Goal: Task Accomplishment & Management: Complete application form

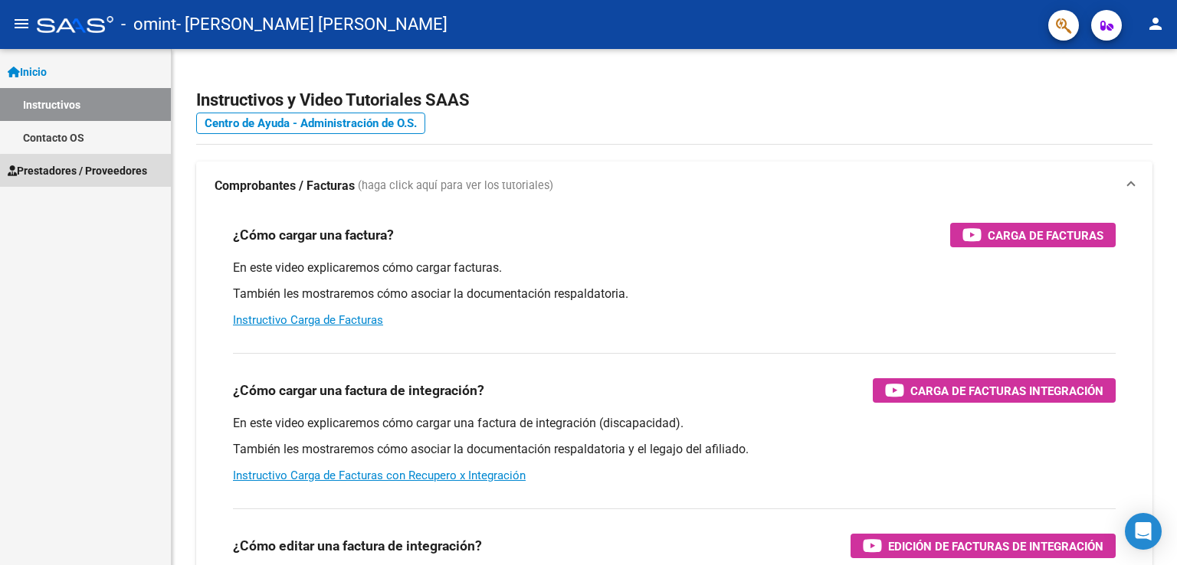
click at [94, 172] on span "Prestadores / Proveedores" at bounding box center [77, 170] width 139 height 17
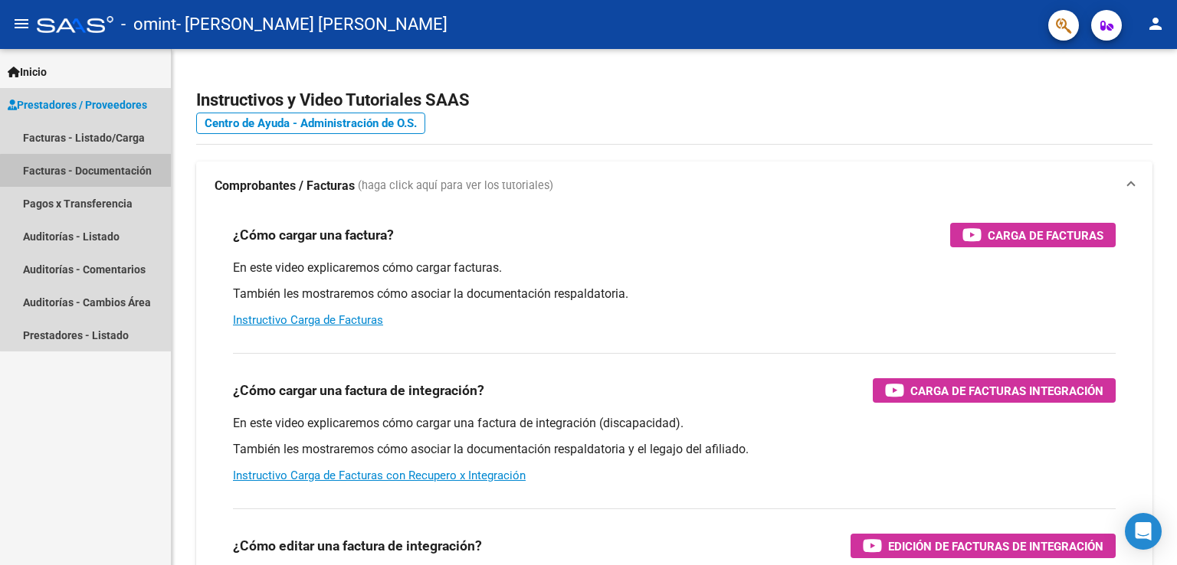
click at [94, 172] on link "Facturas - Documentación" at bounding box center [85, 170] width 171 height 33
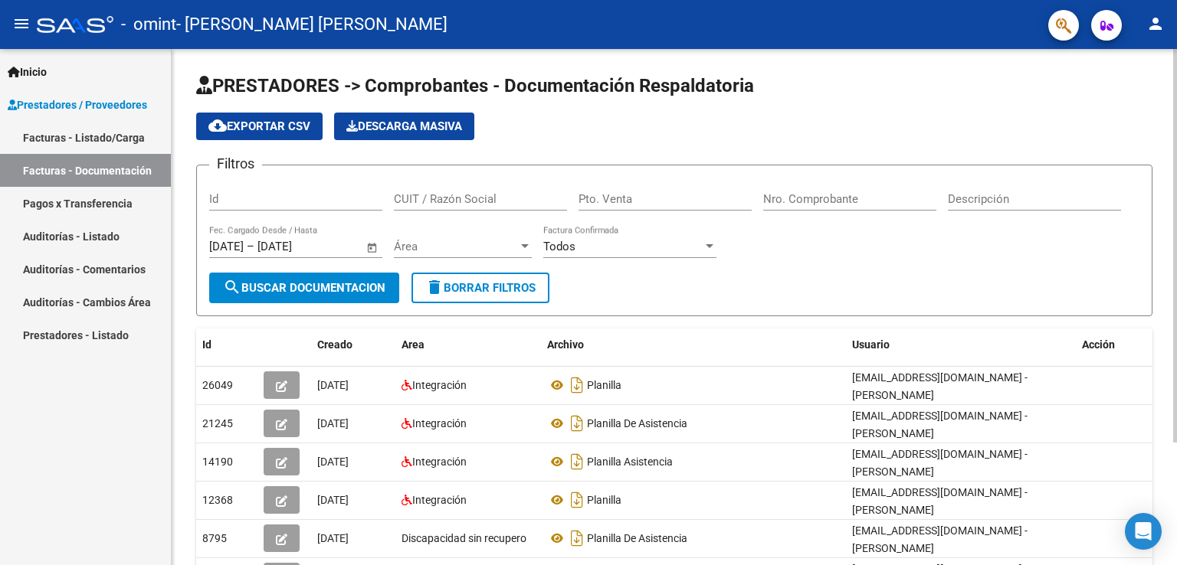
click at [1168, 539] on div "PRESTADORES -> Comprobantes - Documentación Respaldatoria cloud_download Export…" at bounding box center [674, 388] width 1005 height 679
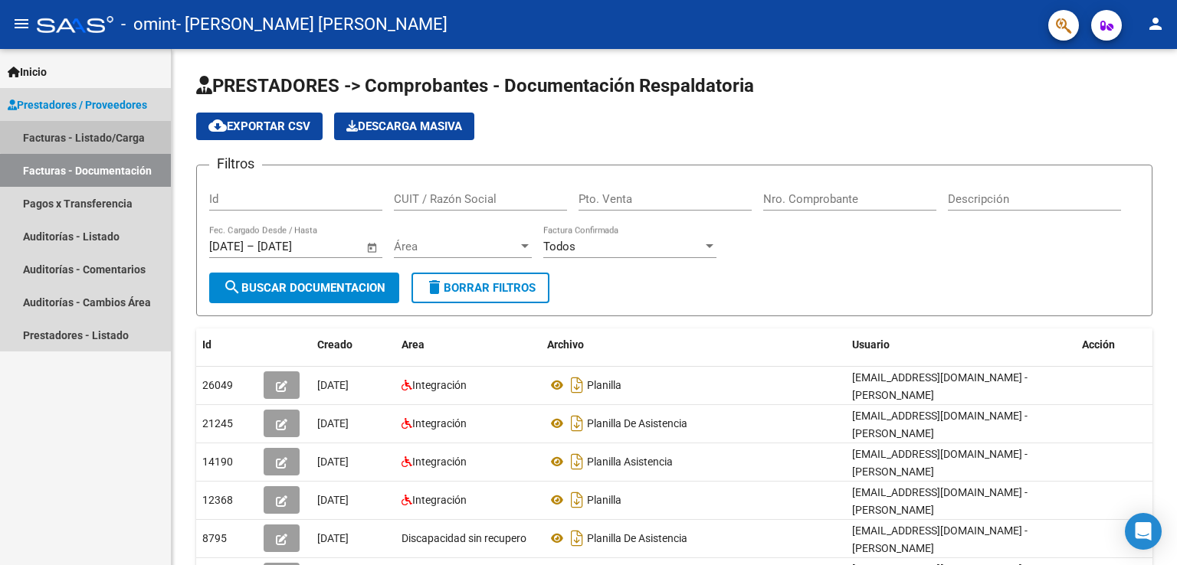
click at [90, 133] on link "Facturas - Listado/Carga" at bounding box center [85, 137] width 171 height 33
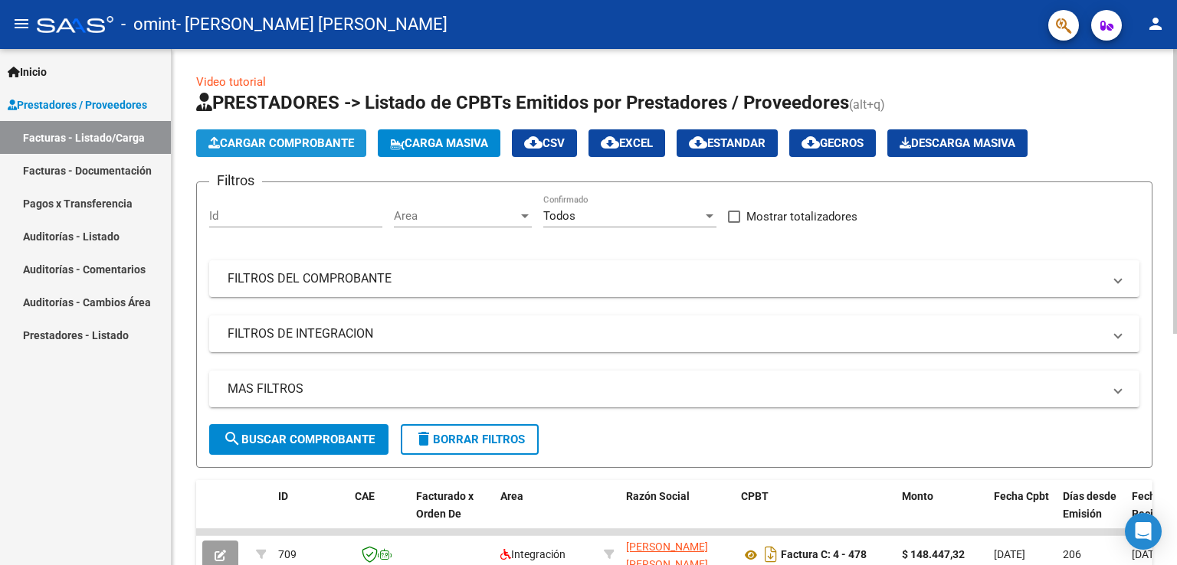
click at [301, 136] on span "Cargar Comprobante" at bounding box center [281, 143] width 146 height 14
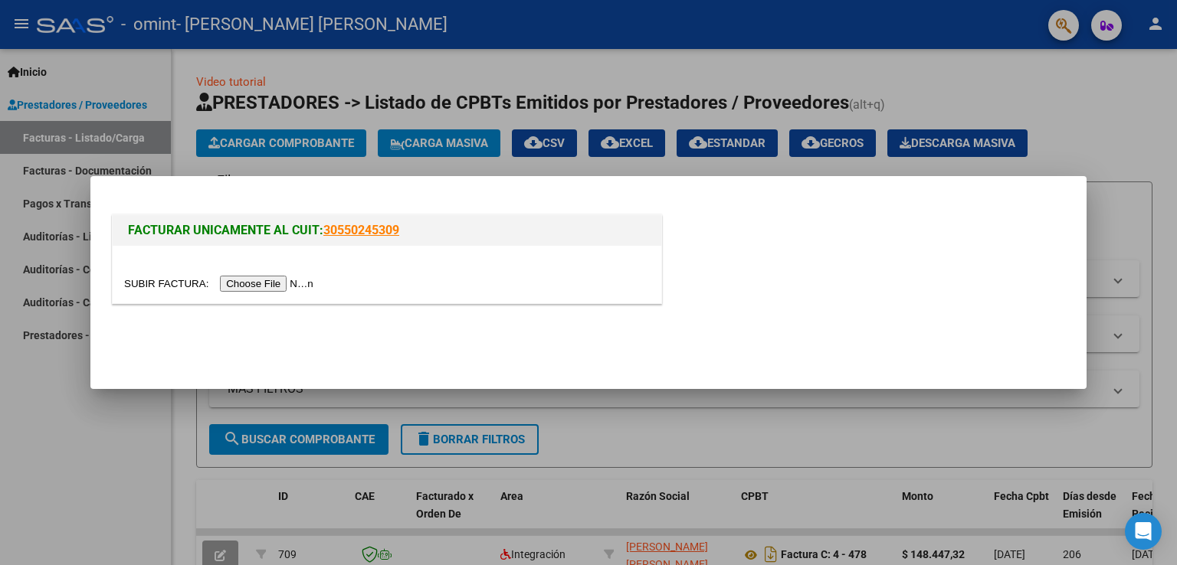
click at [260, 286] on input "file" at bounding box center [221, 284] width 194 height 16
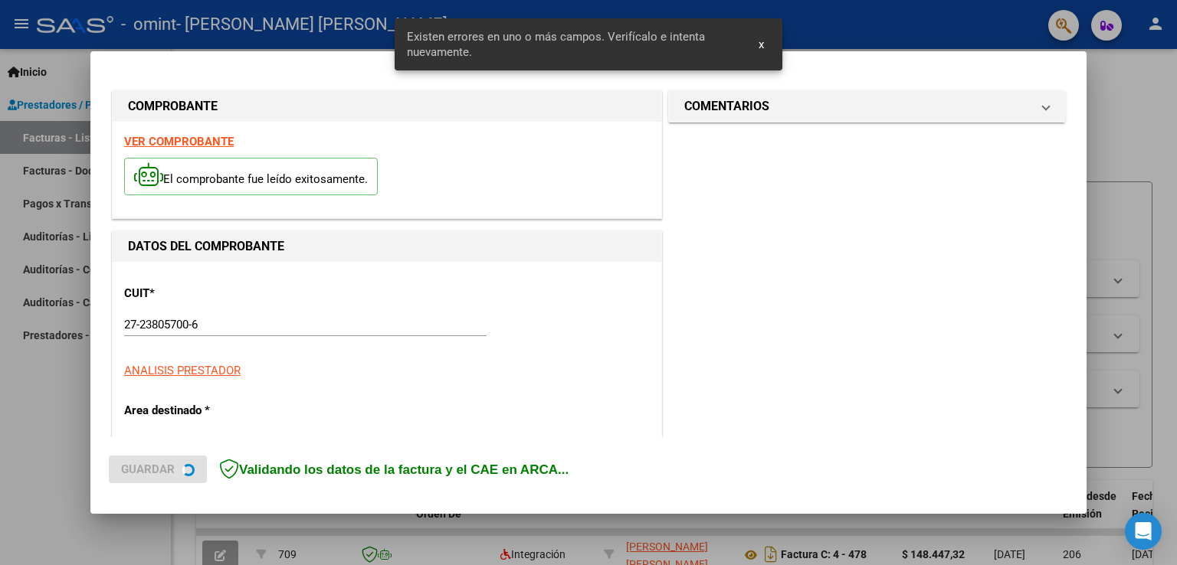
scroll to position [319, 0]
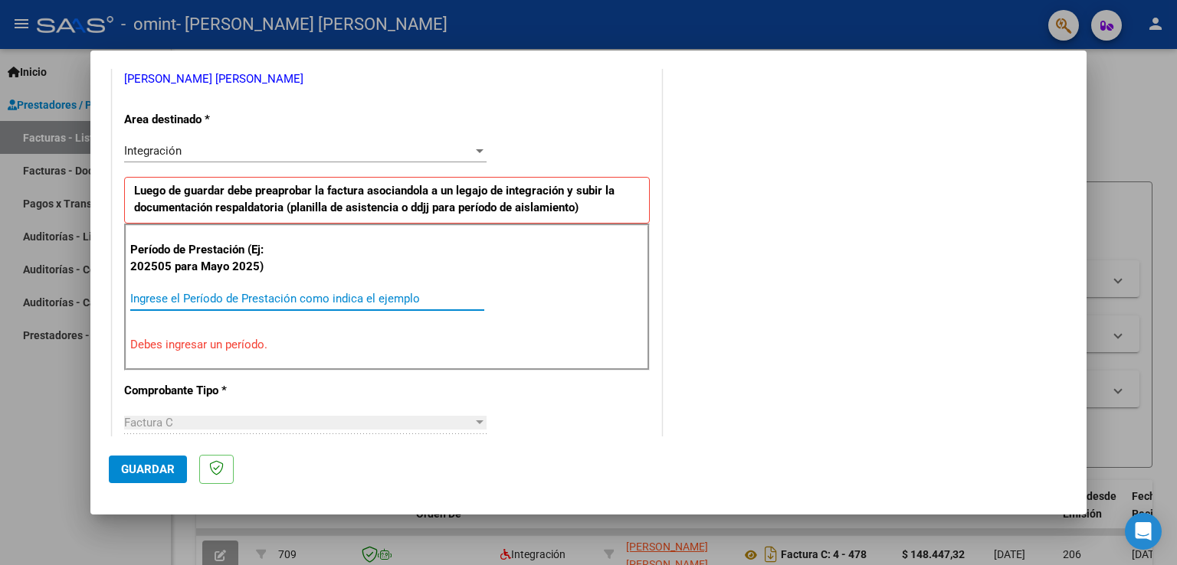
click at [211, 295] on input "Ingrese el Período de Prestación como indica el ejemplo" at bounding box center [307, 299] width 354 height 14
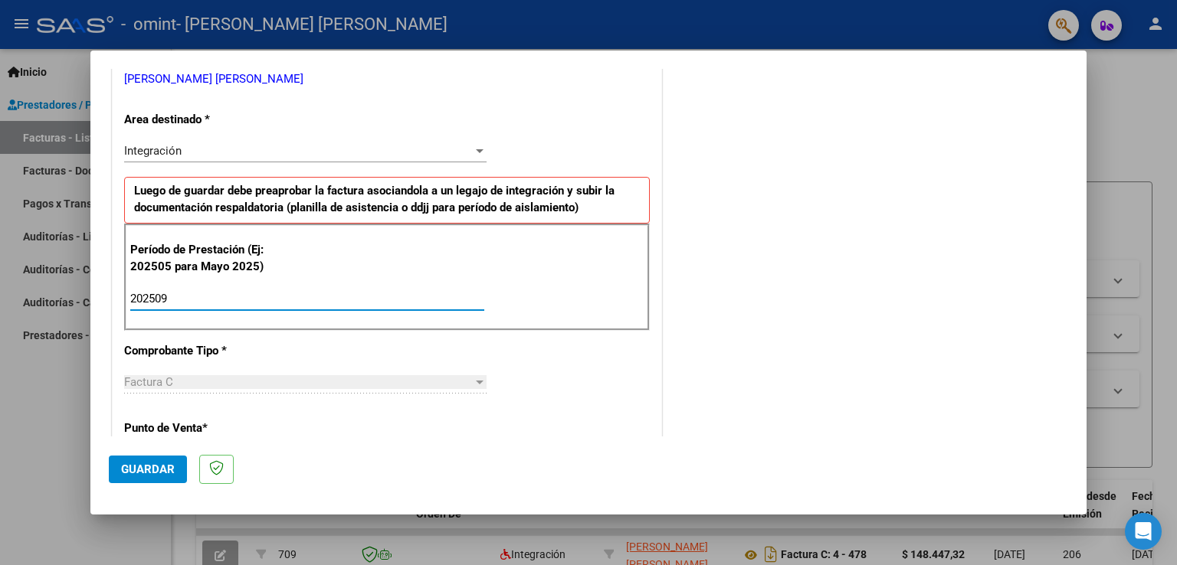
type input "202509"
click at [153, 466] on span "Guardar" at bounding box center [148, 470] width 54 height 14
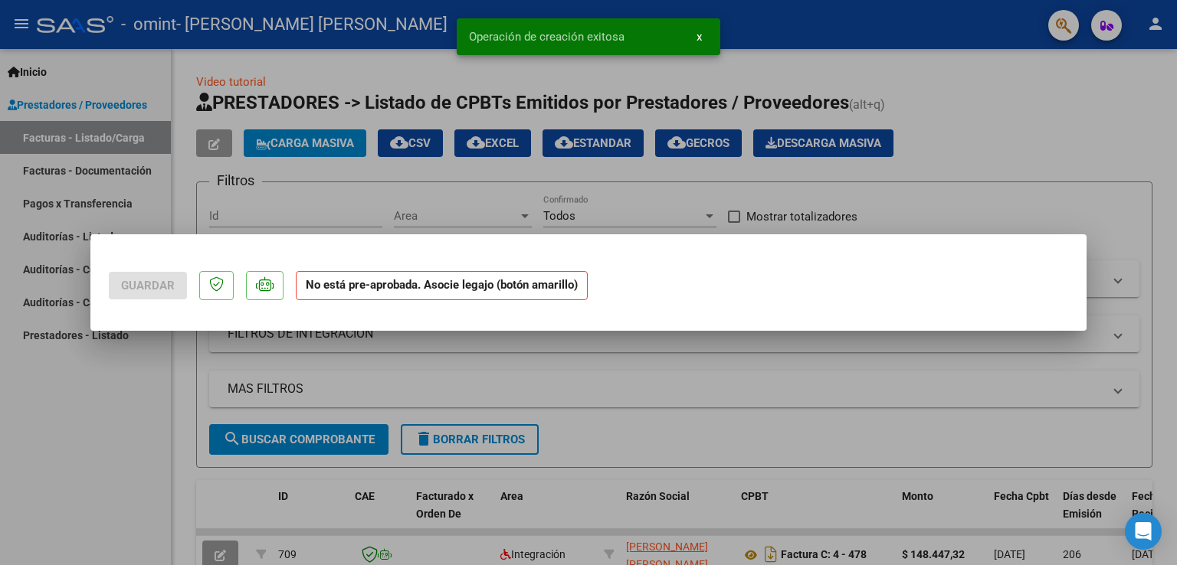
scroll to position [0, 0]
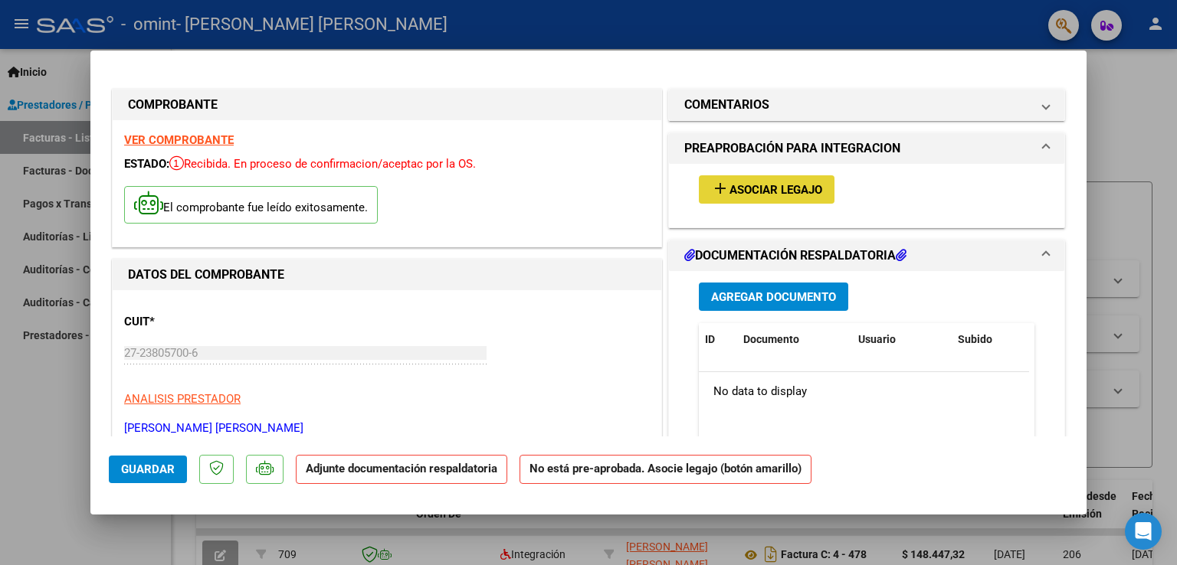
click at [803, 191] on span "Asociar Legajo" at bounding box center [775, 190] width 93 height 14
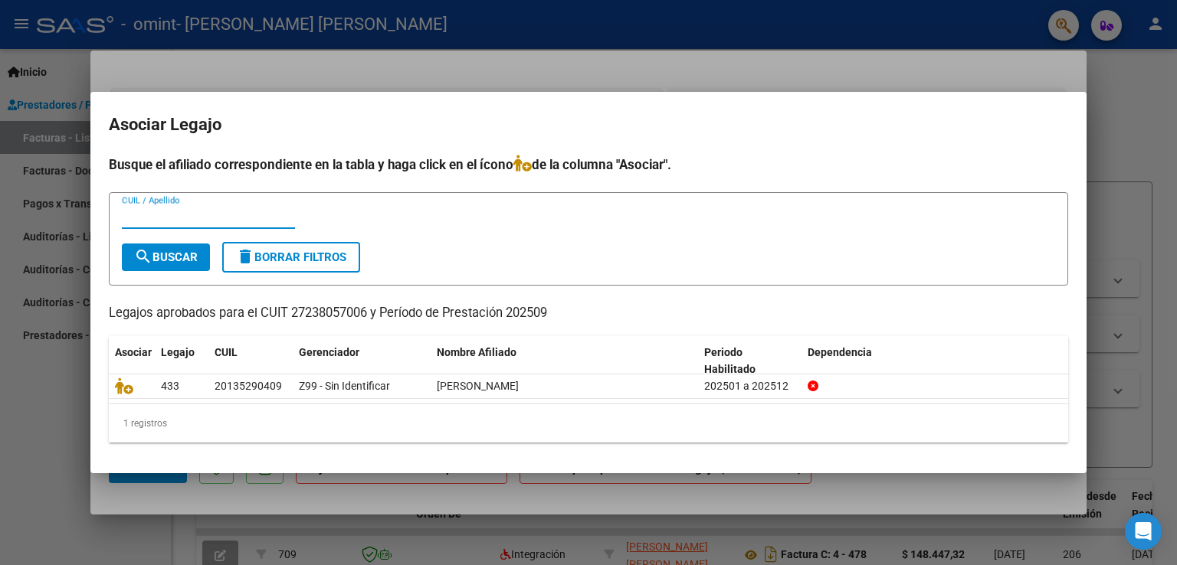
click at [137, 217] on input "CUIL / Apellido" at bounding box center [208, 217] width 173 height 14
type input "20135290409"
click at [163, 258] on span "search Buscar" at bounding box center [166, 257] width 64 height 14
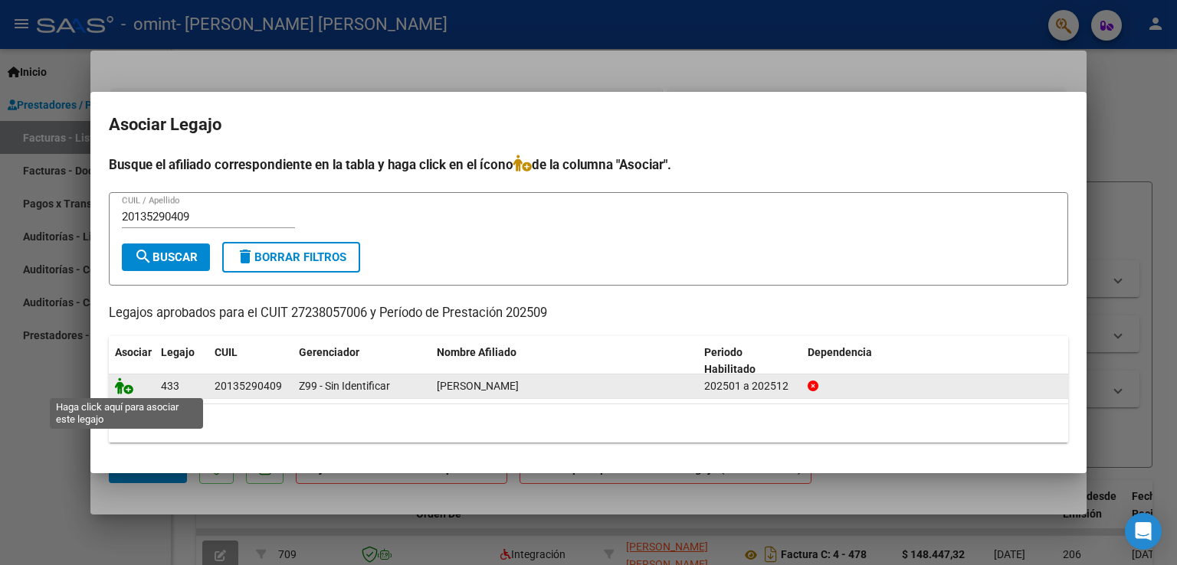
click at [123, 391] on icon at bounding box center [124, 386] width 18 height 17
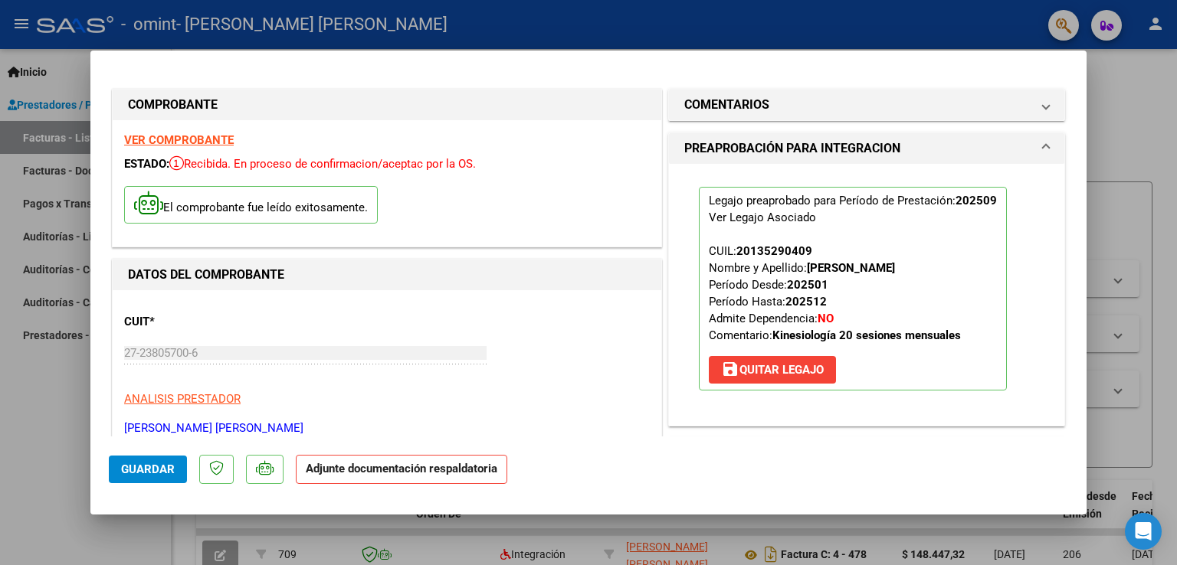
click at [404, 470] on strong "Adjunte documentación respaldatoria" at bounding box center [401, 469] width 191 height 14
click at [158, 473] on span "Guardar" at bounding box center [148, 470] width 54 height 14
click at [1042, 106] on span at bounding box center [1045, 105] width 6 height 18
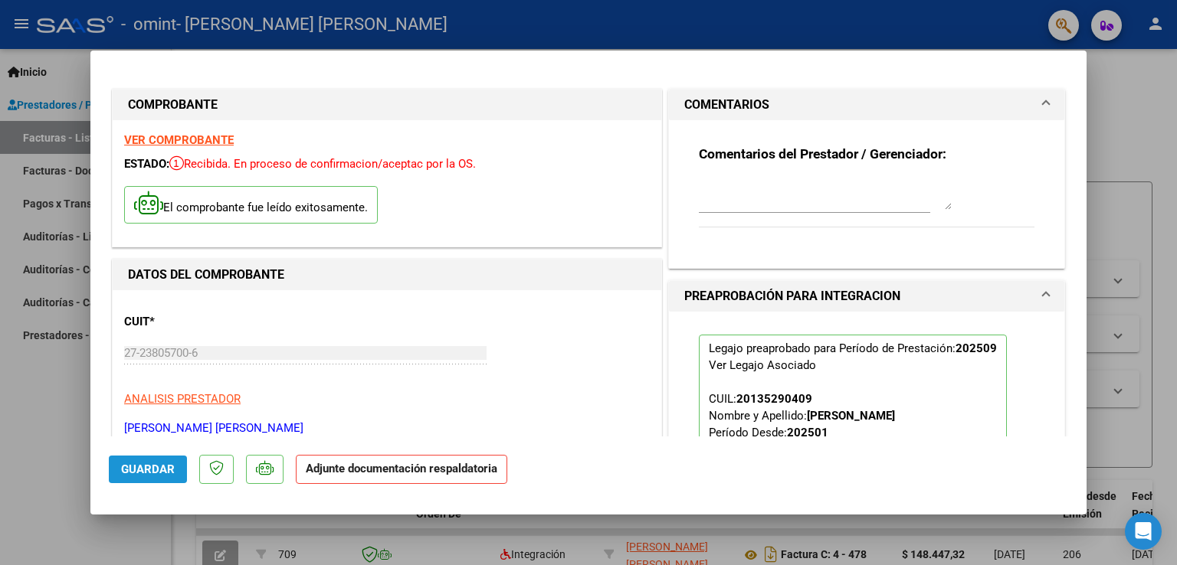
click at [153, 469] on span "Guardar" at bounding box center [148, 470] width 54 height 14
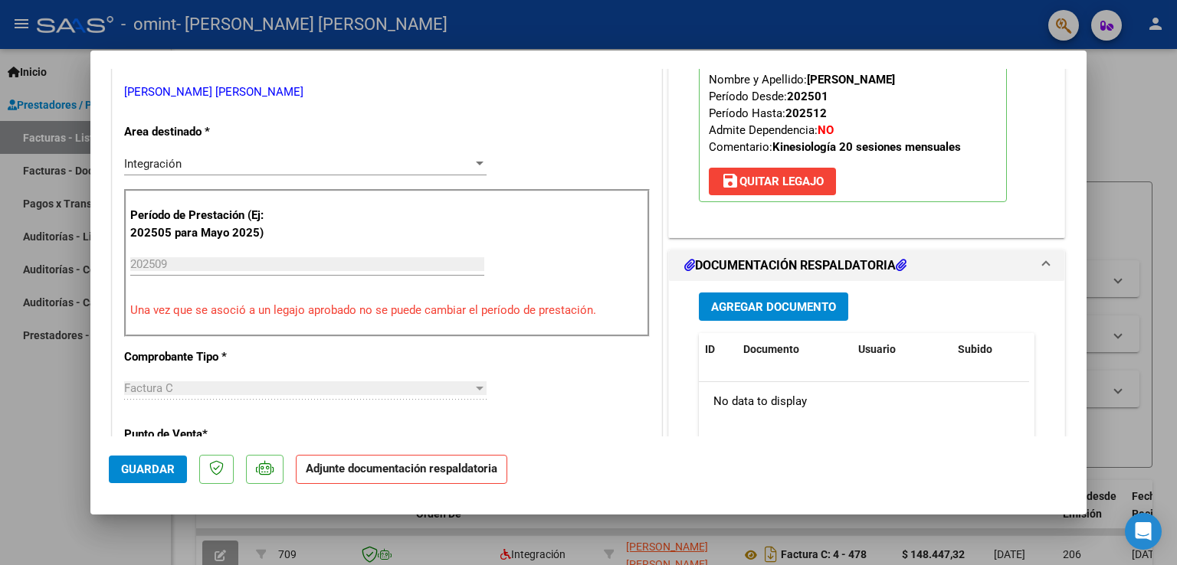
scroll to position [368, 0]
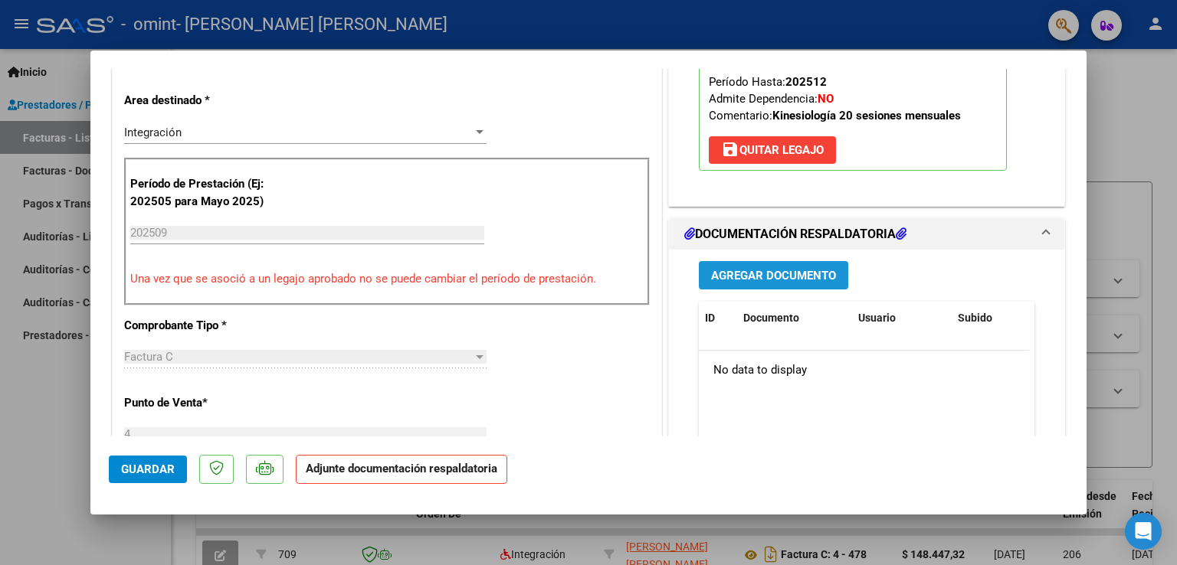
click at [776, 270] on span "Agregar Documento" at bounding box center [773, 276] width 125 height 14
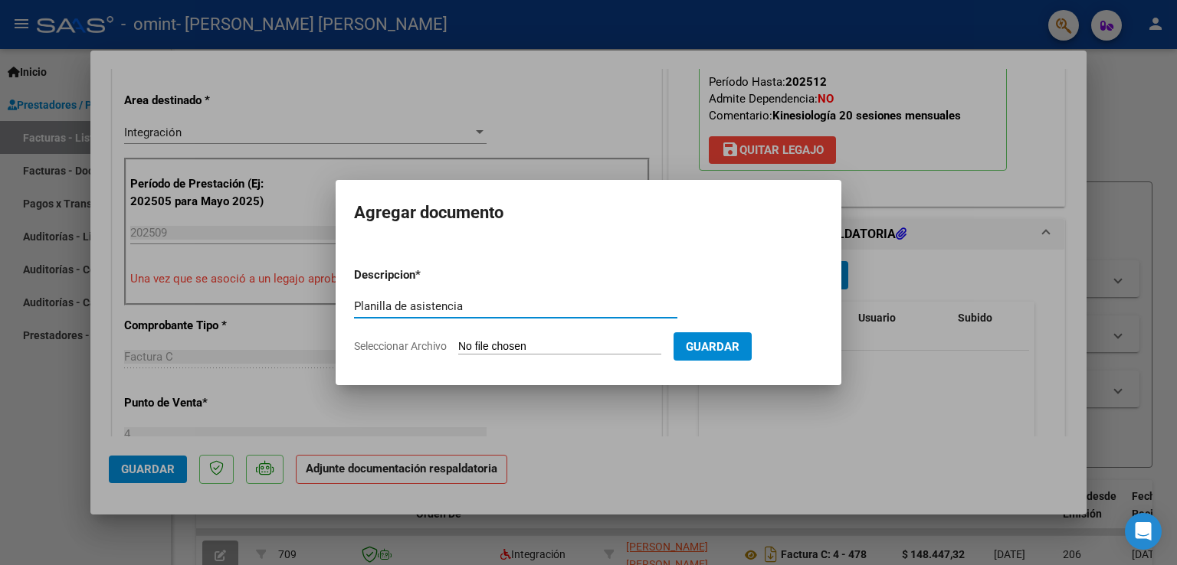
type input "Planilla de asistencia"
click at [499, 338] on form "Descripcion * Planilla de asistencia Escriba aquí una descripcion Seleccionar A…" at bounding box center [588, 311] width 469 height 112
click at [499, 349] on input "Seleccionar Archivo" at bounding box center [559, 347] width 203 height 15
type input "C:\fakepath\Planilla Szenig Septiembre.pdf"
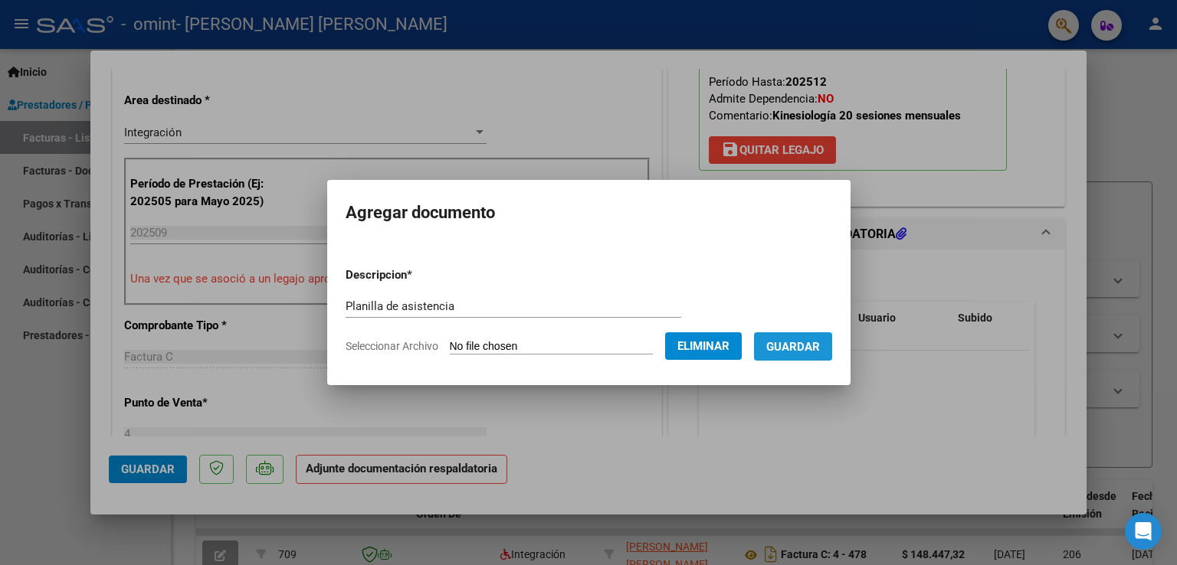
click at [796, 343] on span "Guardar" at bounding box center [793, 347] width 54 height 14
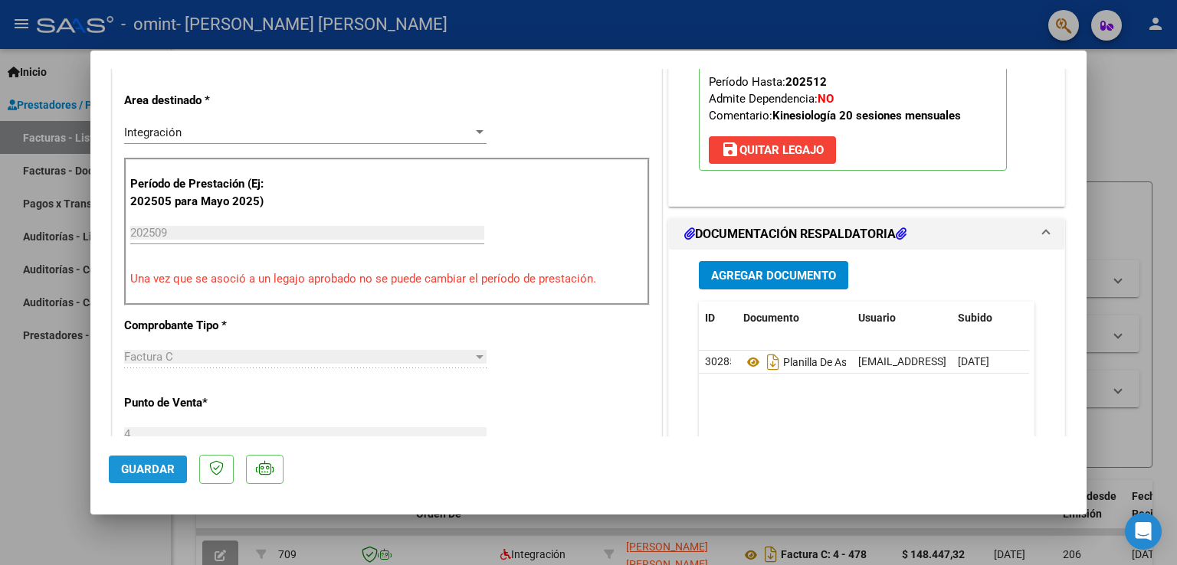
click at [157, 466] on span "Guardar" at bounding box center [148, 470] width 54 height 14
